Goal: Task Accomplishment & Management: Manage account settings

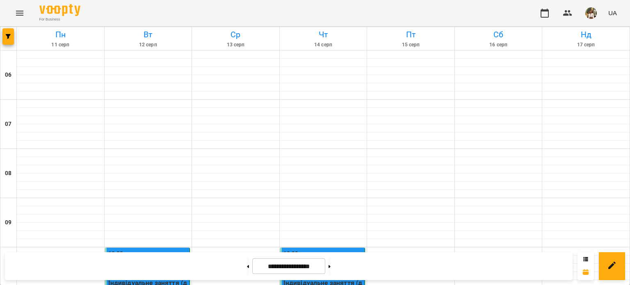
scroll to position [639, 0]
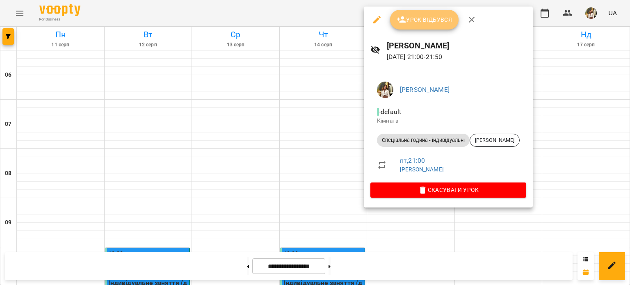
click at [409, 24] on span "Урок відбувся" at bounding box center [425, 20] width 56 height 10
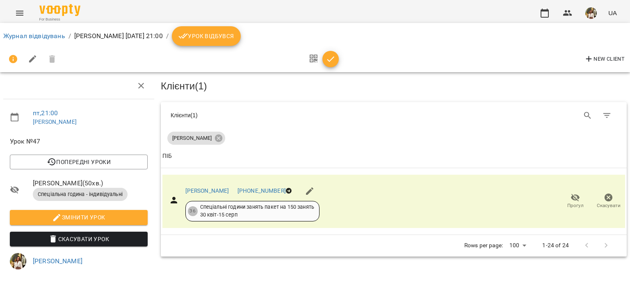
click at [337, 59] on span "button" at bounding box center [331, 59] width 16 height 10
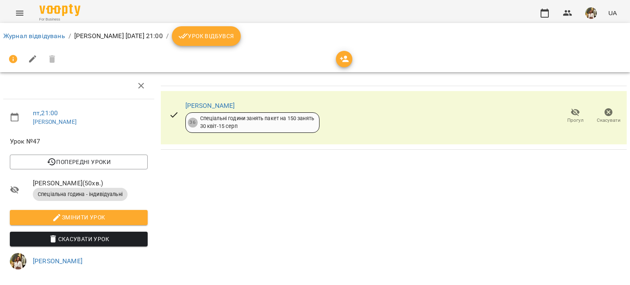
click at [231, 37] on span "Урок відбувся" at bounding box center [207, 36] width 56 height 10
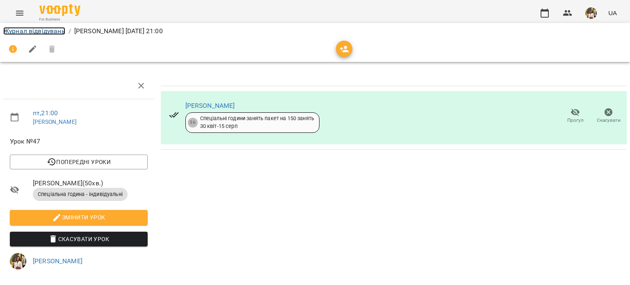
click at [41, 33] on link "Журнал відвідувань" at bounding box center [34, 31] width 62 height 8
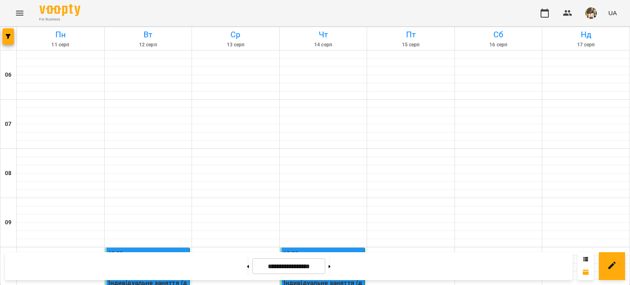
scroll to position [639, 0]
